Goal: Communication & Community: Connect with others

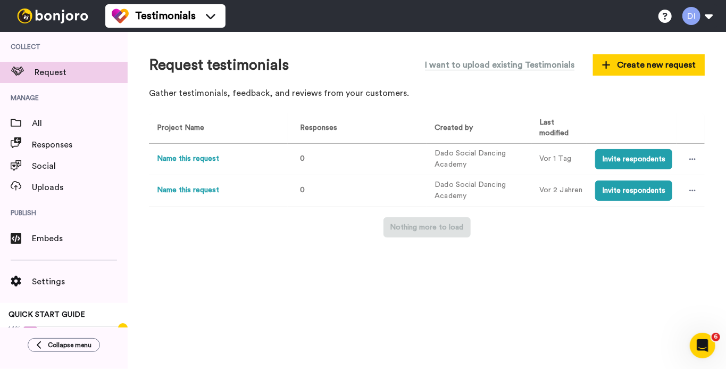
click at [57, 11] on img at bounding box center [53, 16] width 80 height 15
click at [163, 6] on li "Testimonials" at bounding box center [165, 15] width 120 height 23
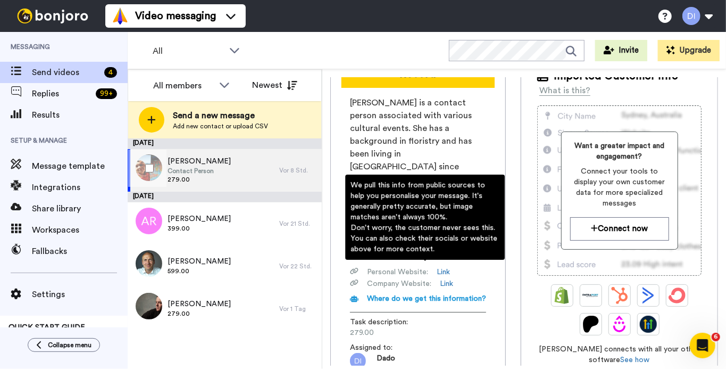
scroll to position [88, 0]
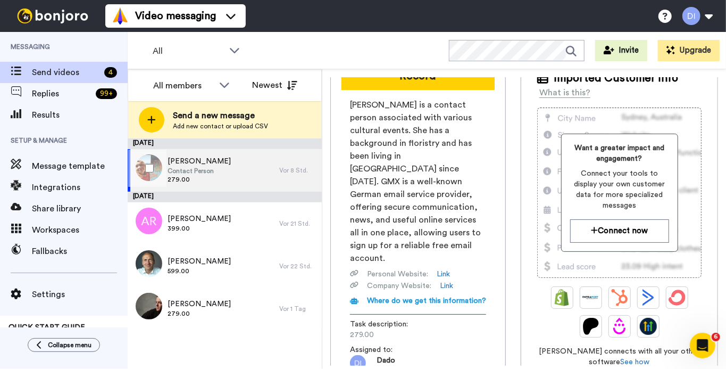
click at [183, 162] on span "Csilla Spörl" at bounding box center [199, 161] width 63 height 11
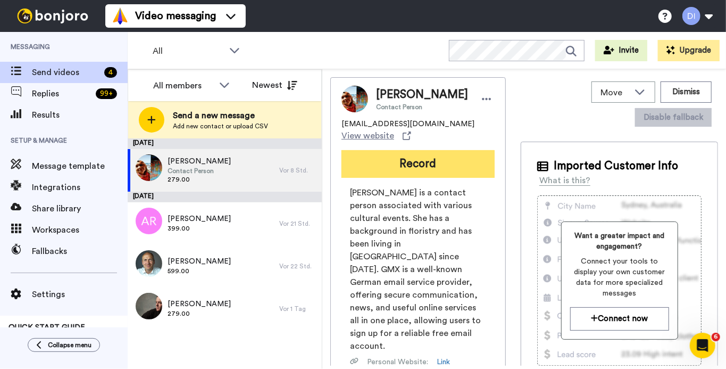
click at [413, 165] on button "Record" at bounding box center [417, 164] width 153 height 28
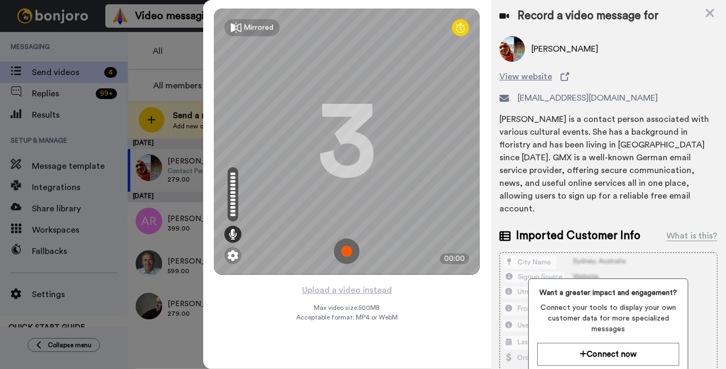
click at [342, 250] on img at bounding box center [347, 251] width 26 height 26
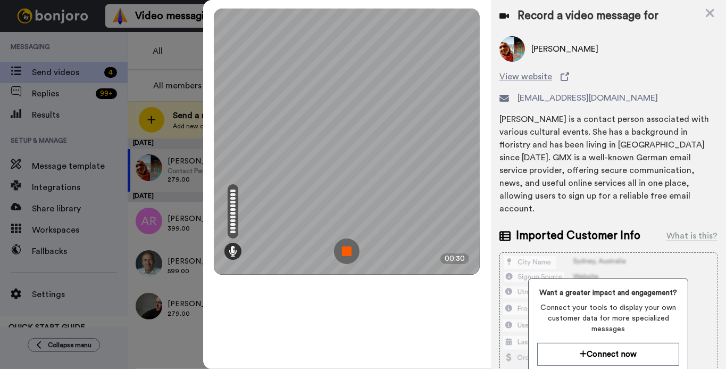
click at [347, 250] on img at bounding box center [347, 251] width 26 height 26
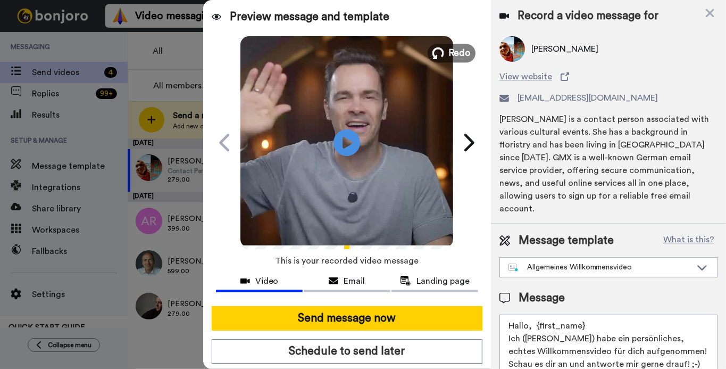
click at [459, 52] on span "Redo" at bounding box center [460, 53] width 22 height 14
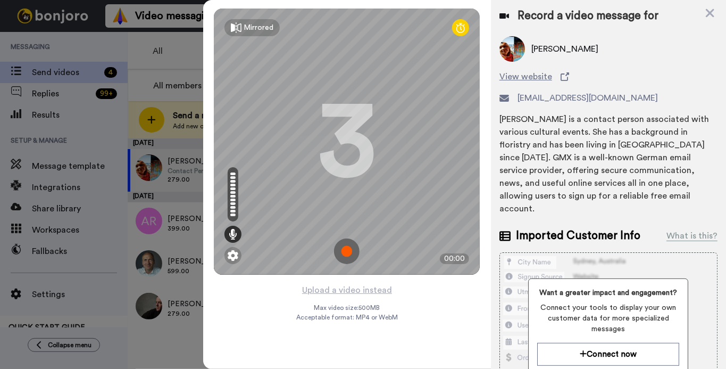
click at [345, 248] on img at bounding box center [347, 251] width 26 height 26
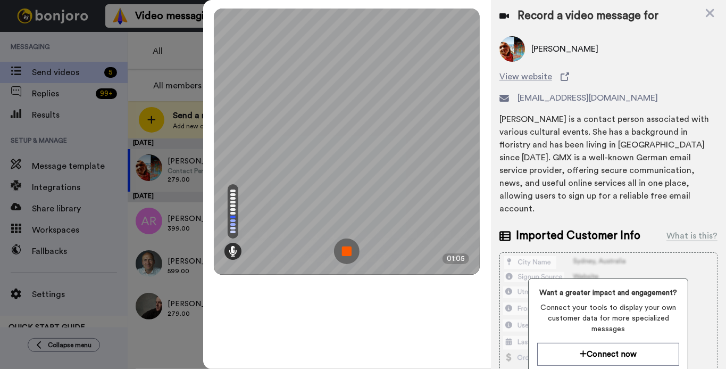
click at [344, 250] on img at bounding box center [347, 251] width 26 height 26
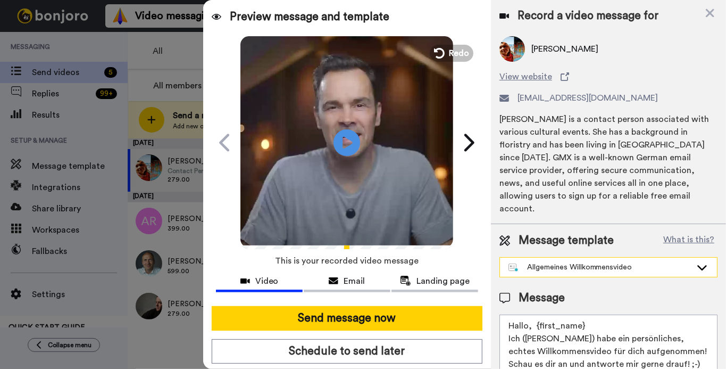
click at [593, 262] on div "Allgemeines Willkommensvideo" at bounding box center [599, 267] width 183 height 11
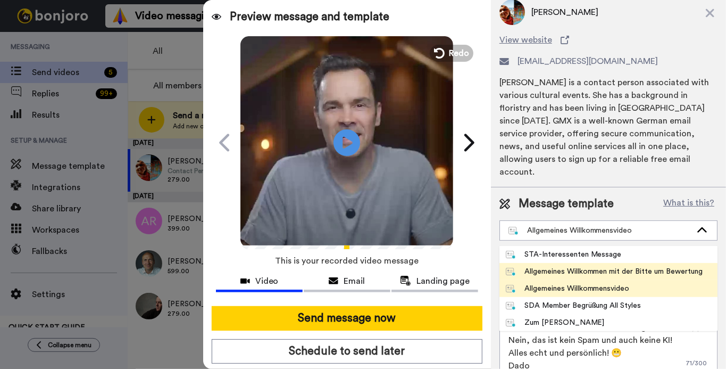
drag, startPoint x: 637, startPoint y: 255, endPoint x: 632, endPoint y: 256, distance: 5.3
click at [636, 266] on div "Allgemeines Willkommen mit der Bitte um Bewertung" at bounding box center [604, 271] width 197 height 11
type textarea "Hallo, {first_name} Ich ([PERSON_NAME]) habe ein persönliches, echtes Video für…"
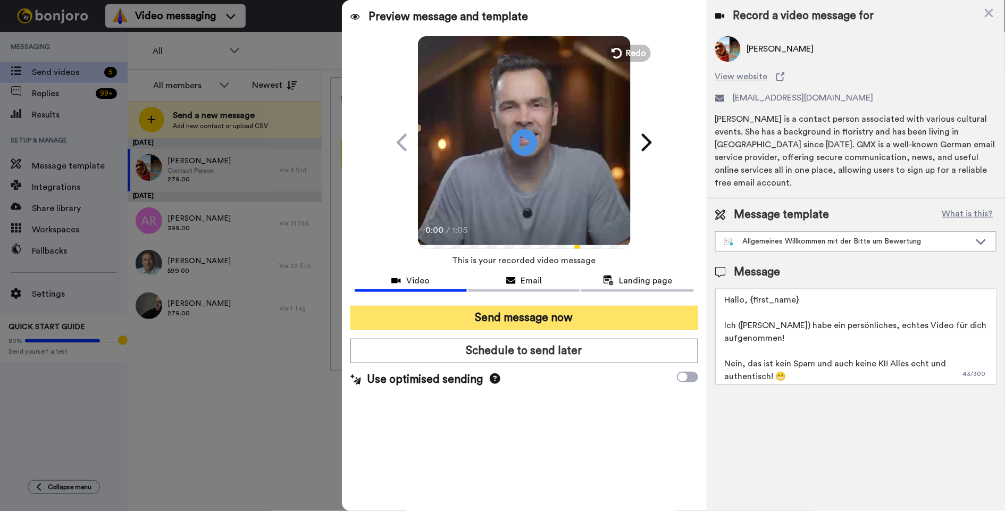
scroll to position [1, 0]
click at [414, 321] on button "Send message now" at bounding box center [524, 318] width 348 height 24
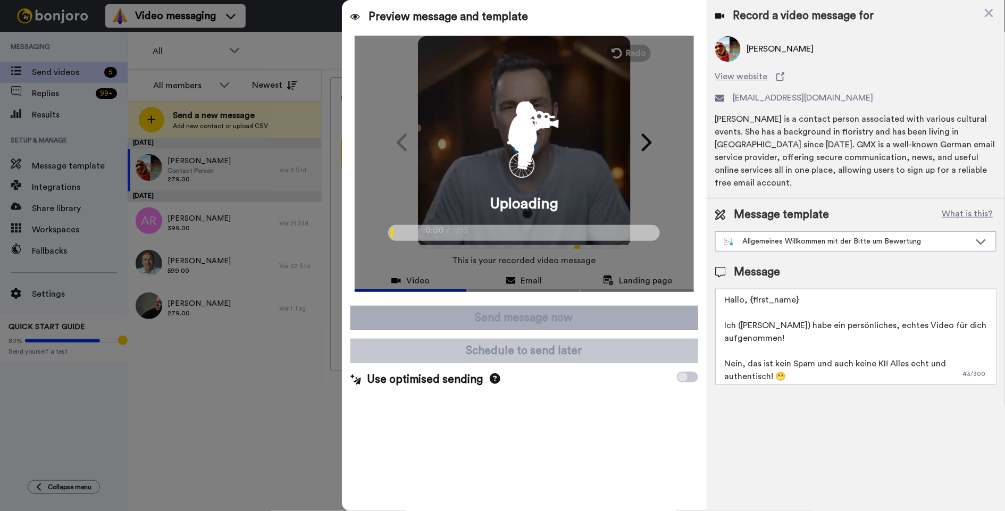
scroll to position [0, 0]
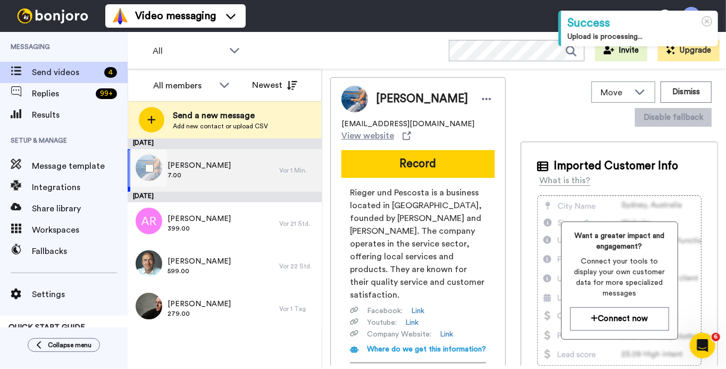
click at [239, 166] on div "Heike Pescosta 7.00" at bounding box center [204, 170] width 152 height 43
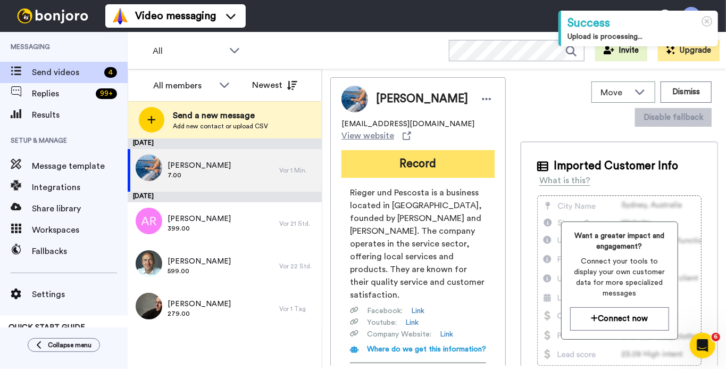
click at [425, 157] on button "Record" at bounding box center [417, 164] width 153 height 28
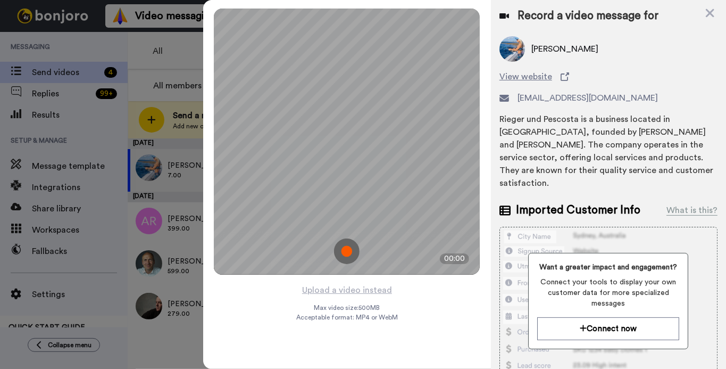
drag, startPoint x: 706, startPoint y: 15, endPoint x: 696, endPoint y: 20, distance: 11.2
click at [706, 15] on icon at bounding box center [710, 12] width 11 height 13
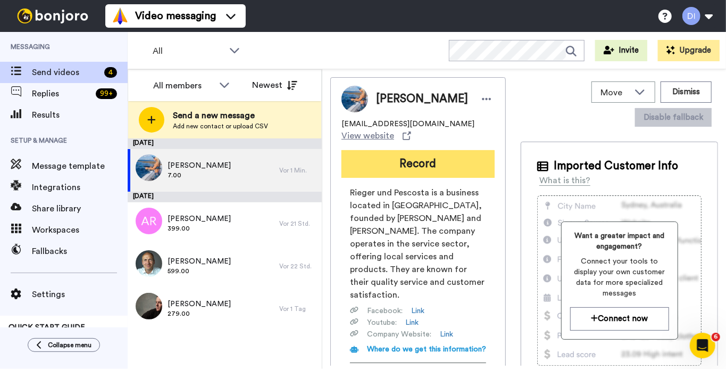
click at [422, 170] on button "Record" at bounding box center [417, 164] width 153 height 28
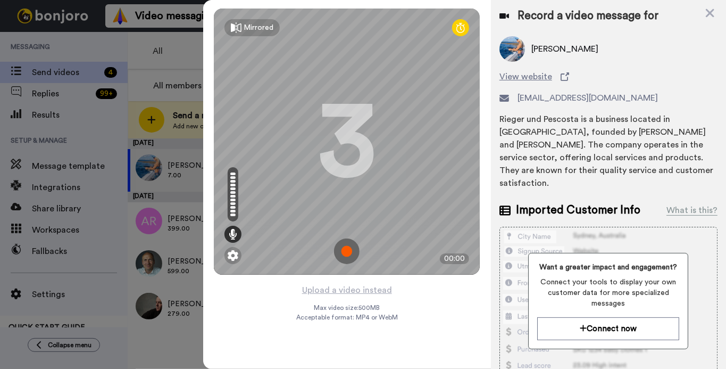
click at [348, 251] on img at bounding box center [347, 251] width 26 height 26
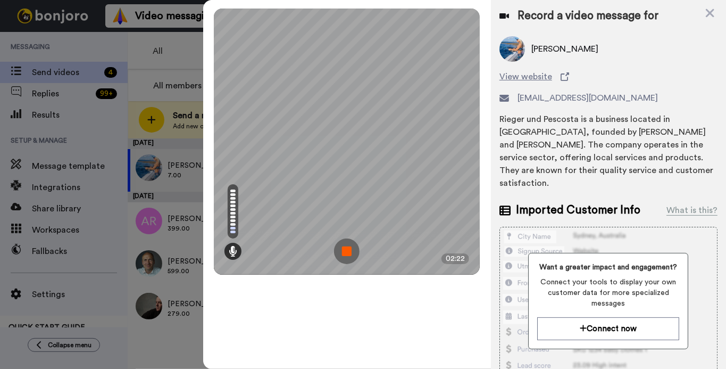
click at [347, 251] on img at bounding box center [347, 251] width 26 height 26
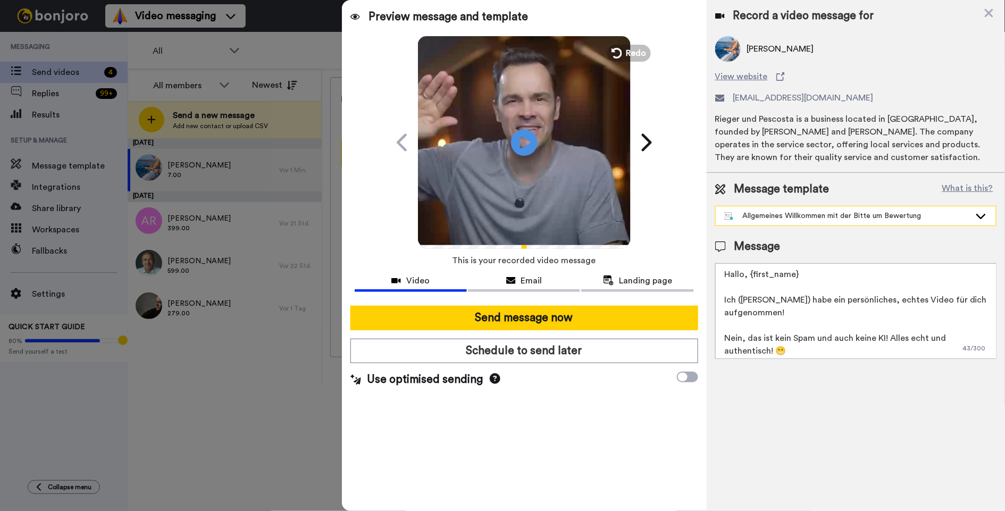
click at [724, 221] on div "Allgemeines Willkommen mit der Bitte um Bewertung" at bounding box center [847, 216] width 246 height 11
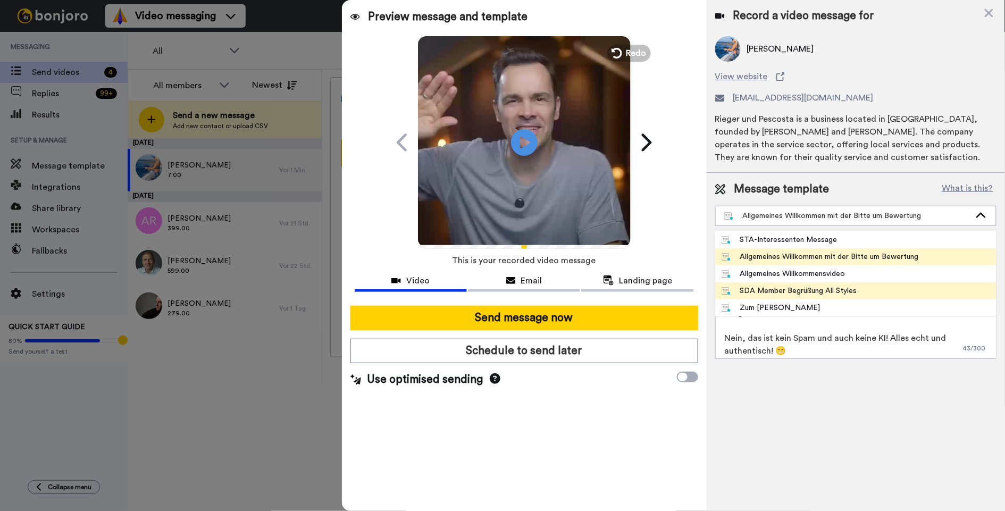
click at [722, 296] on div "SDA Member Begrüßung All Styles" at bounding box center [790, 291] width 136 height 11
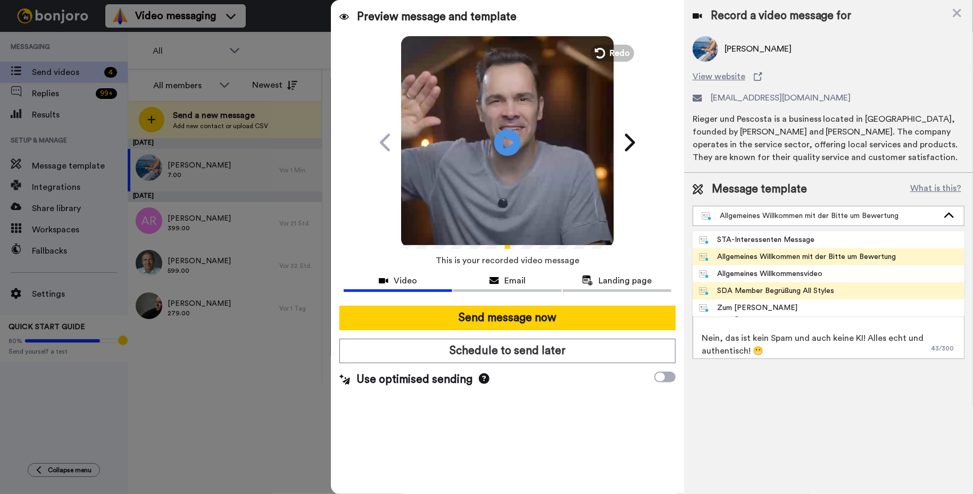
type textarea "Hallo, {first_name} Ich (Dado) habe ein persönliches, echtes Willkommensvideo f…"
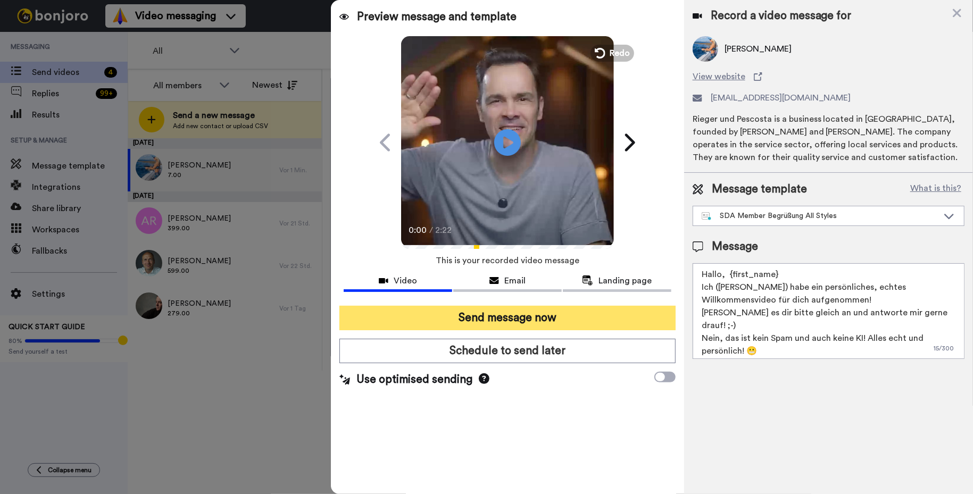
click at [422, 315] on button "Send message now" at bounding box center [507, 318] width 336 height 24
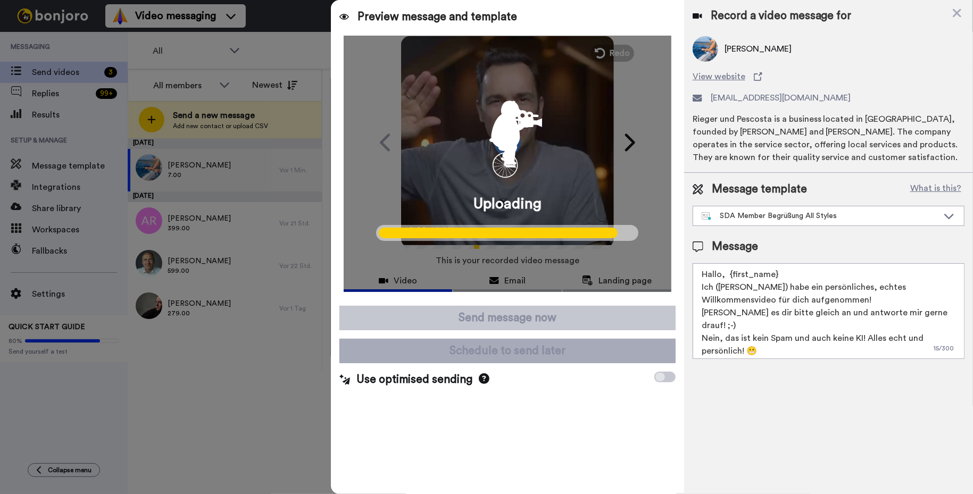
scroll to position [4, 0]
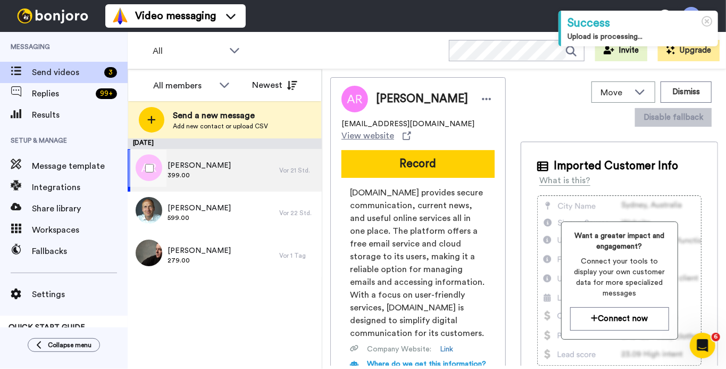
click at [216, 167] on div "[PERSON_NAME] 399.00" at bounding box center [204, 170] width 152 height 43
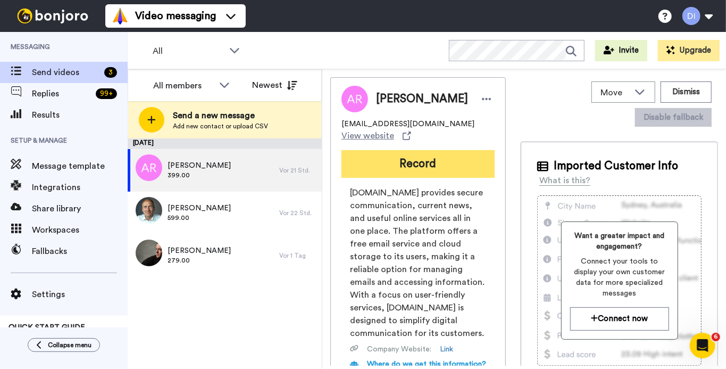
click at [413, 152] on button "Record" at bounding box center [417, 164] width 153 height 28
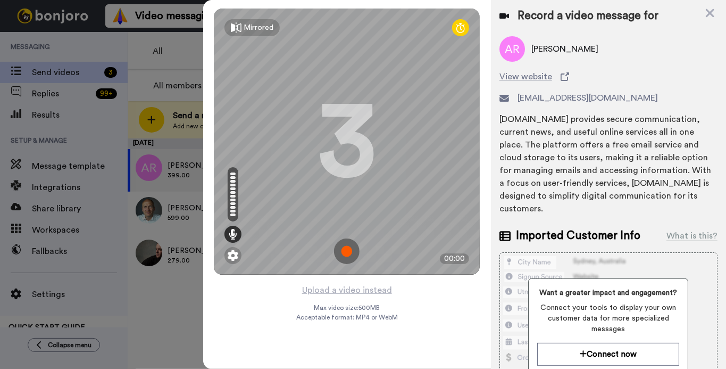
click at [344, 251] on img at bounding box center [347, 251] width 26 height 26
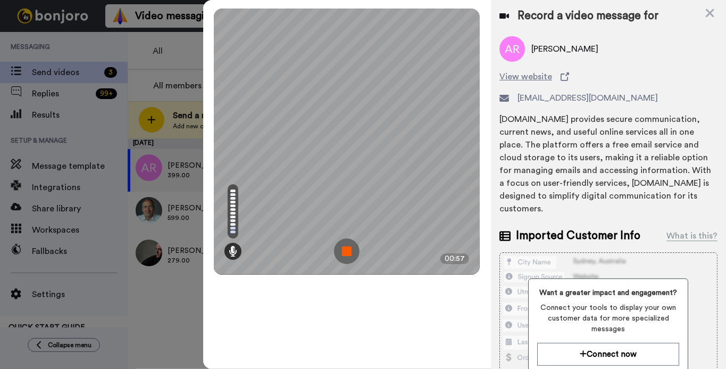
click at [346, 251] on img at bounding box center [347, 251] width 26 height 26
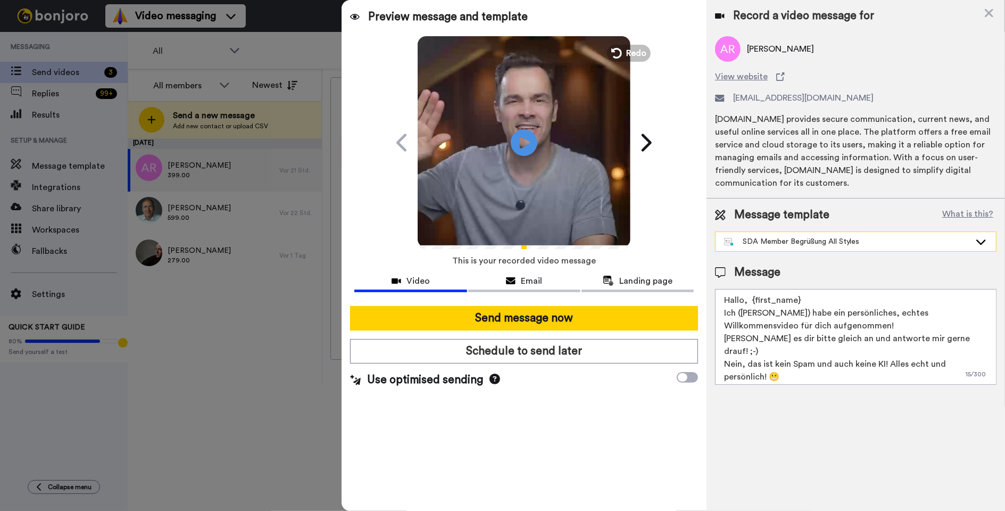
click at [724, 247] on div "SDA Member Begrüßung All Styles" at bounding box center [847, 241] width 246 height 11
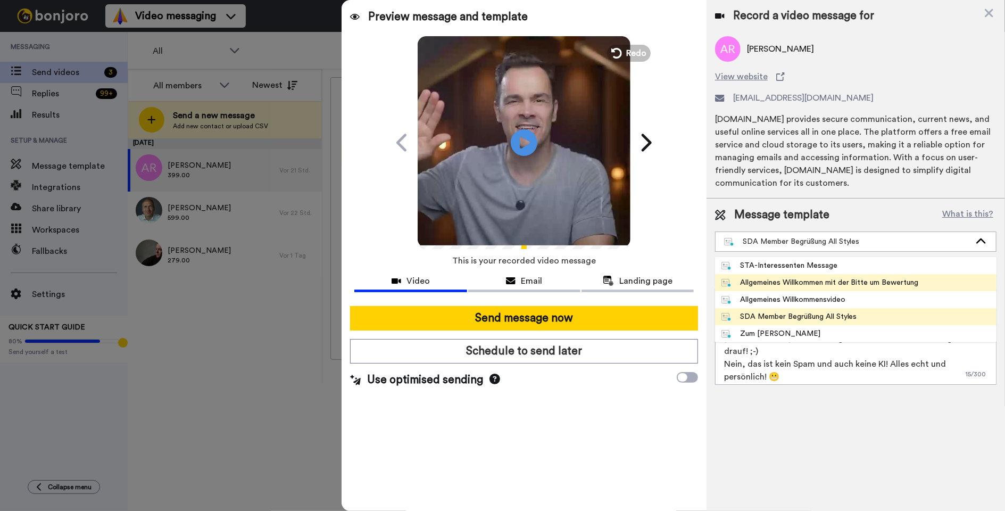
click at [721, 288] on div "Allgemeines Willkommen mit der Bitte um Bewertung" at bounding box center [819, 282] width 197 height 11
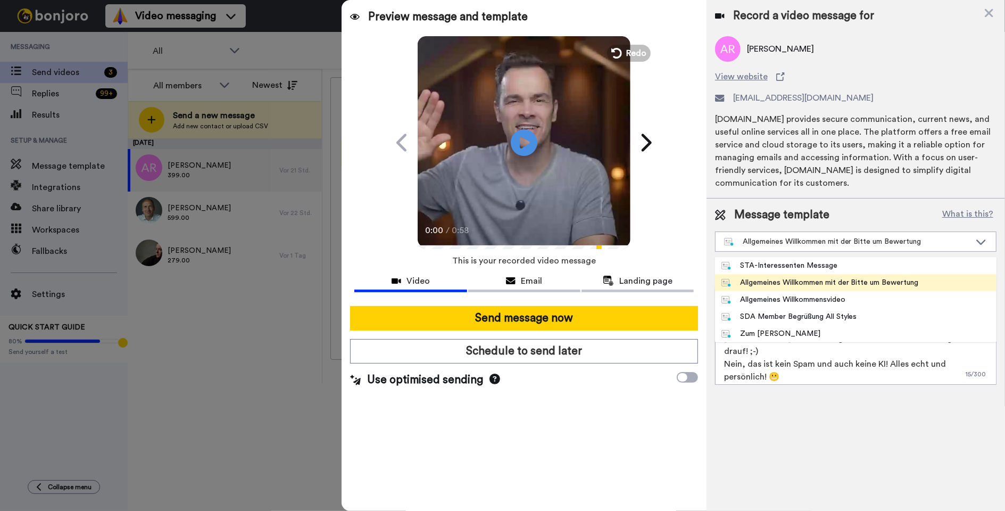
type textarea "Hallo, {first_name} Ich ([PERSON_NAME]) habe ein persönliches, echtes Video für…"
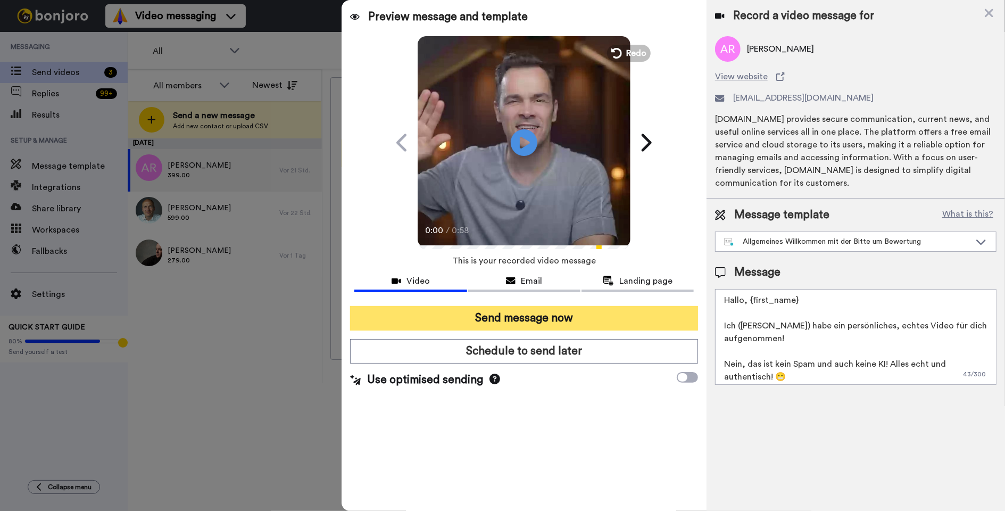
click at [419, 314] on button "Send message now" at bounding box center [524, 318] width 348 height 24
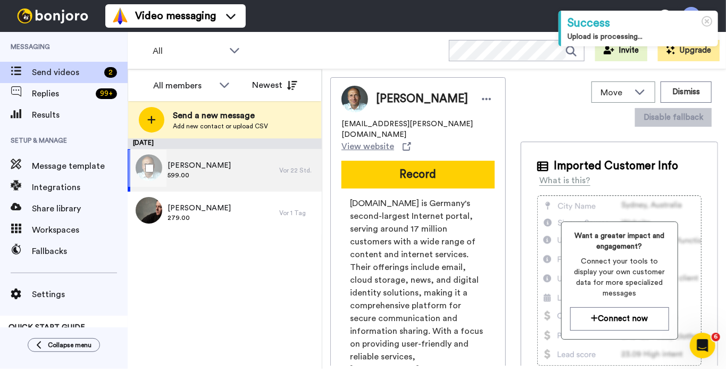
click at [207, 169] on div "Ulf Weise 599.00" at bounding box center [204, 170] width 152 height 43
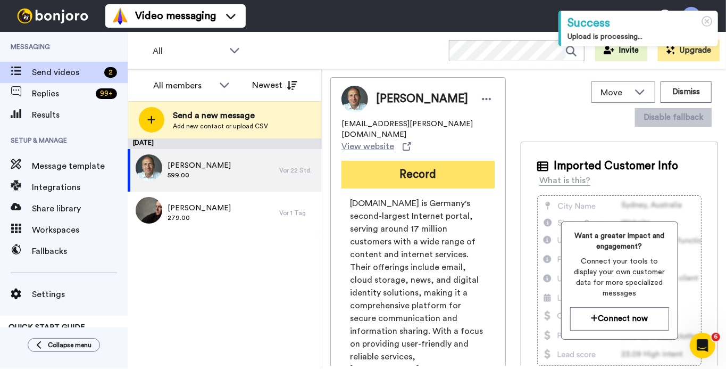
click at [415, 161] on button "Record" at bounding box center [417, 175] width 153 height 28
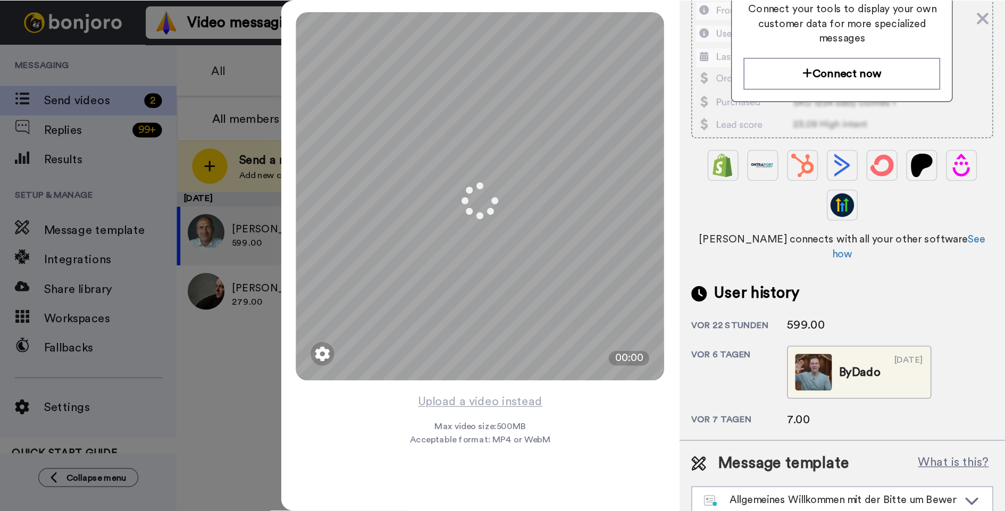
scroll to position [326, 0]
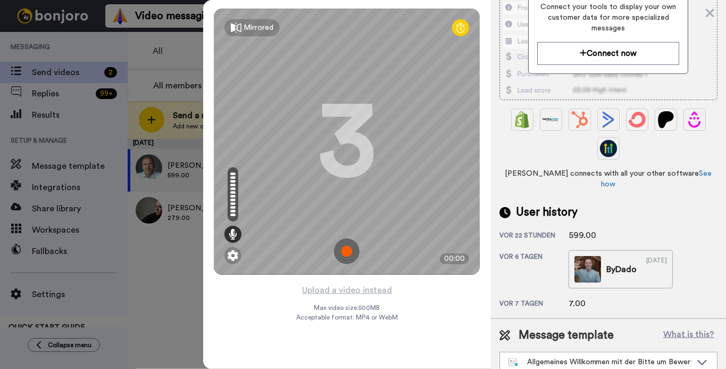
click at [341, 249] on img at bounding box center [347, 251] width 26 height 26
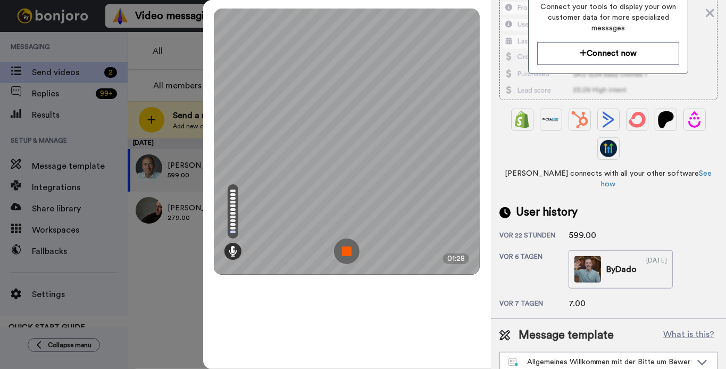
click at [348, 250] on img at bounding box center [347, 251] width 26 height 26
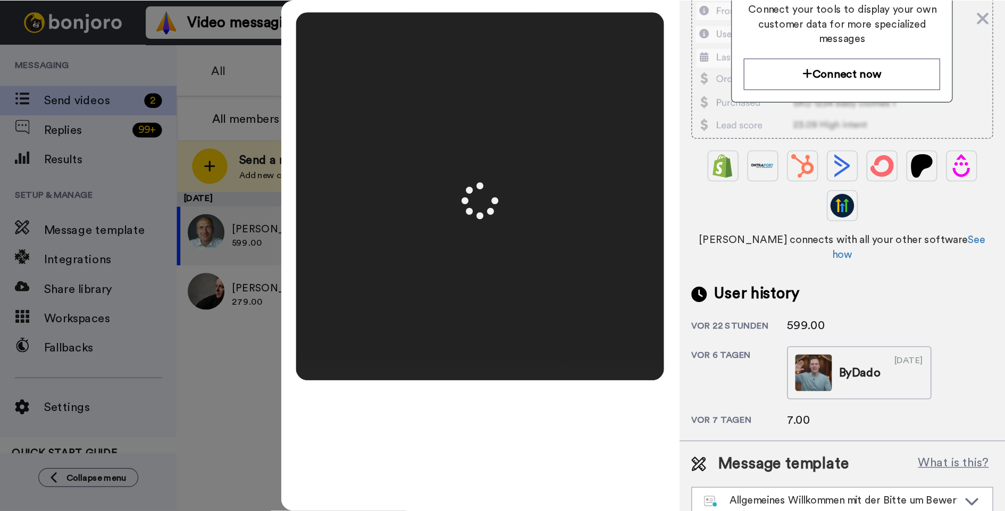
scroll to position [0, 0]
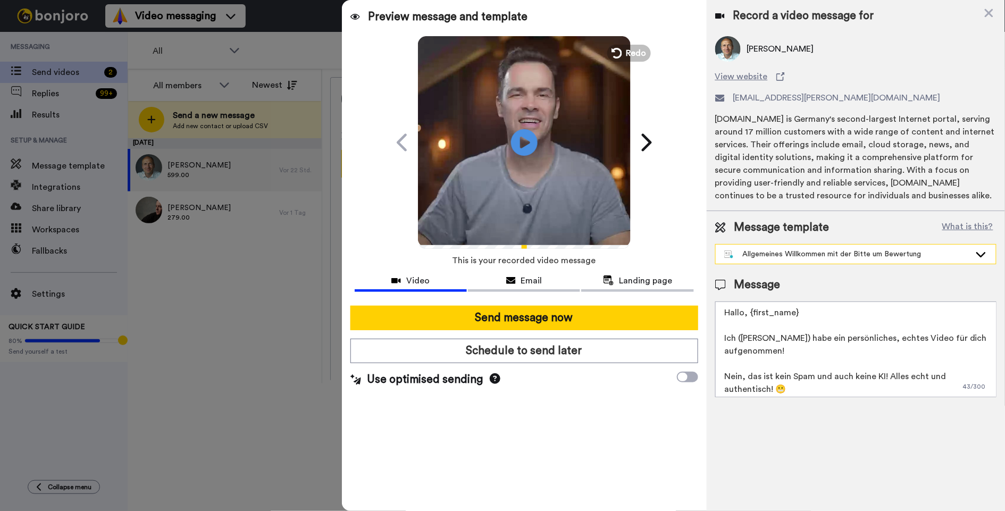
click at [724, 260] on div "Allgemeines Willkommen mit der Bitte um Bewertung" at bounding box center [847, 254] width 246 height 11
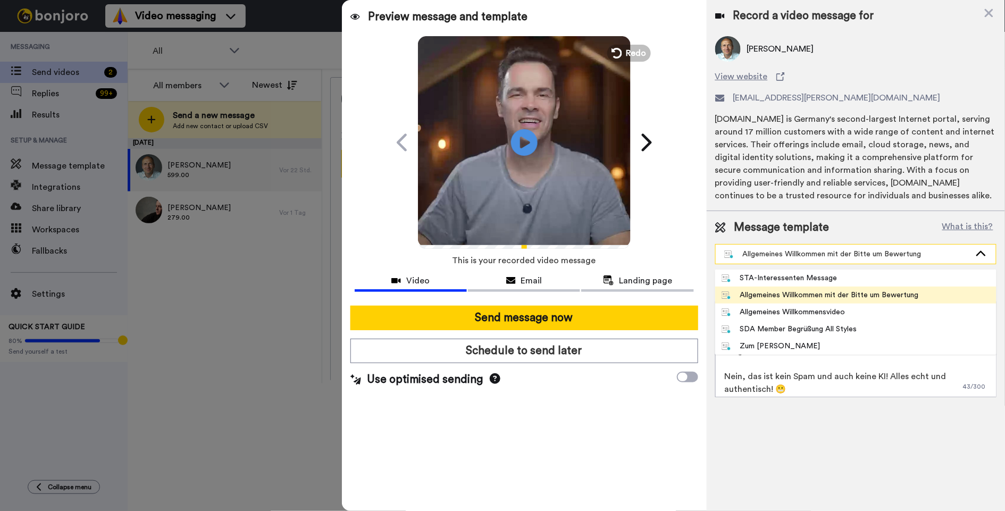
click at [724, 260] on div "Allgemeines Willkommen mit der Bitte um Bewertung" at bounding box center [847, 254] width 246 height 11
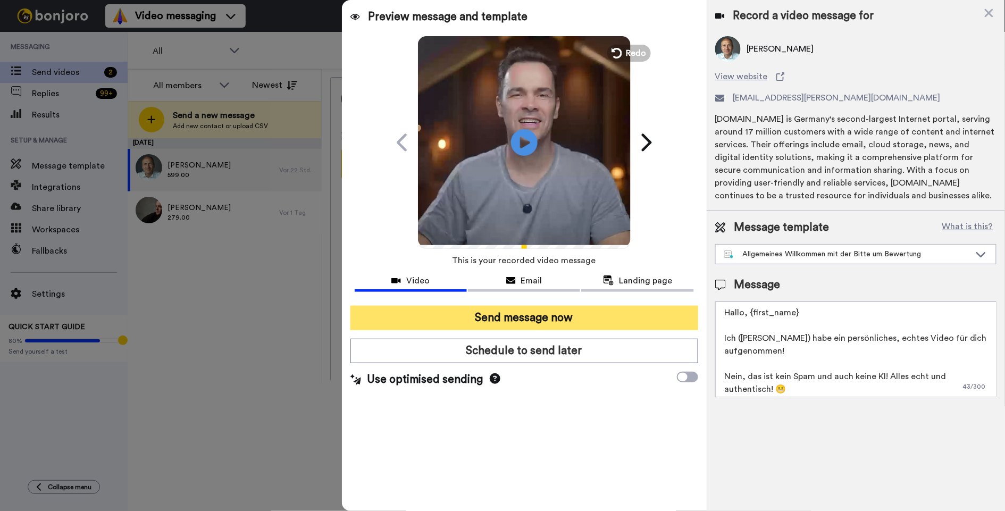
click at [428, 319] on button "Send message now" at bounding box center [524, 318] width 348 height 24
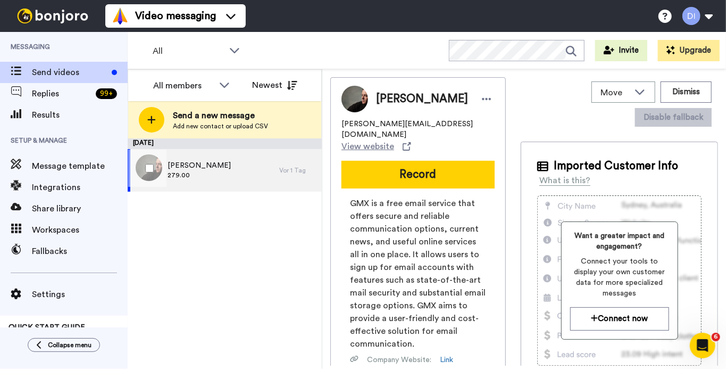
click at [228, 173] on div "Alexander Platt 279.00" at bounding box center [204, 170] width 152 height 43
click at [418, 164] on button "Record" at bounding box center [417, 175] width 153 height 28
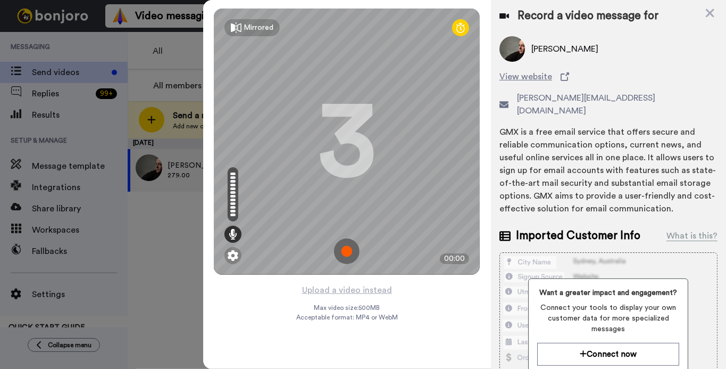
click at [346, 249] on img at bounding box center [347, 251] width 26 height 26
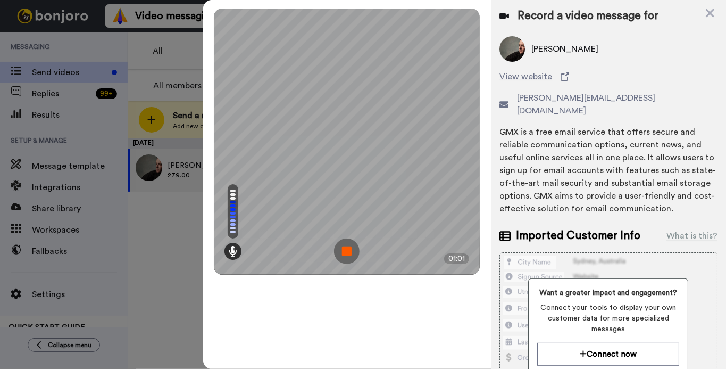
click at [345, 248] on img at bounding box center [347, 251] width 26 height 26
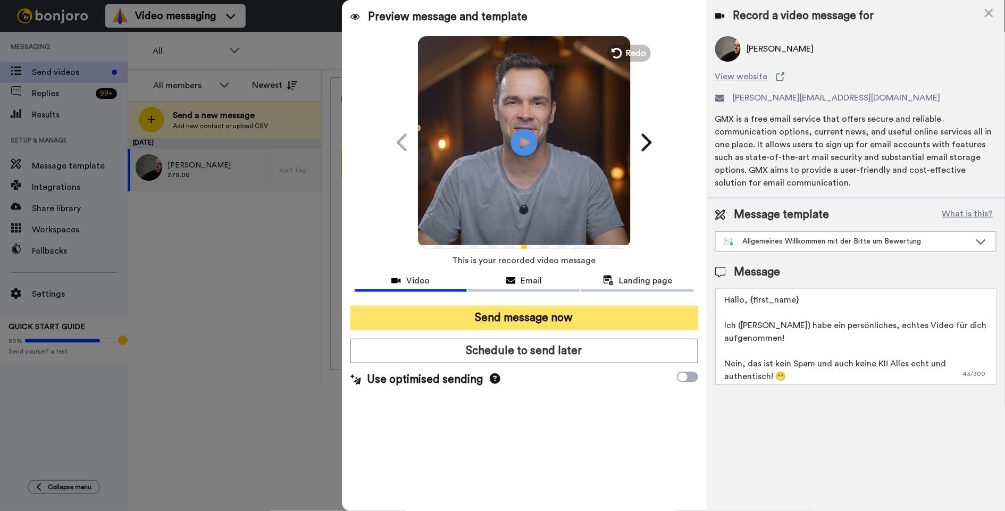
drag, startPoint x: 404, startPoint y: 312, endPoint x: 398, endPoint y: 312, distance: 5.8
click at [400, 312] on button "Send message now" at bounding box center [524, 318] width 348 height 24
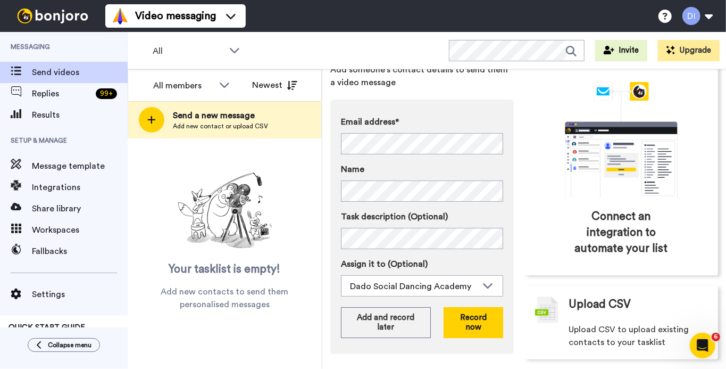
scroll to position [70, 0]
